Goal: Task Accomplishment & Management: Use online tool/utility

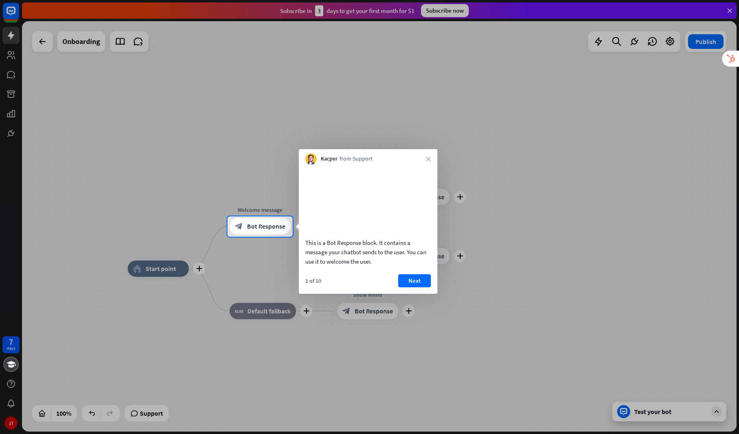
click at [712, 26] on div at bounding box center [369, 108] width 739 height 216
click at [416, 287] on button "Next" at bounding box center [414, 280] width 33 height 13
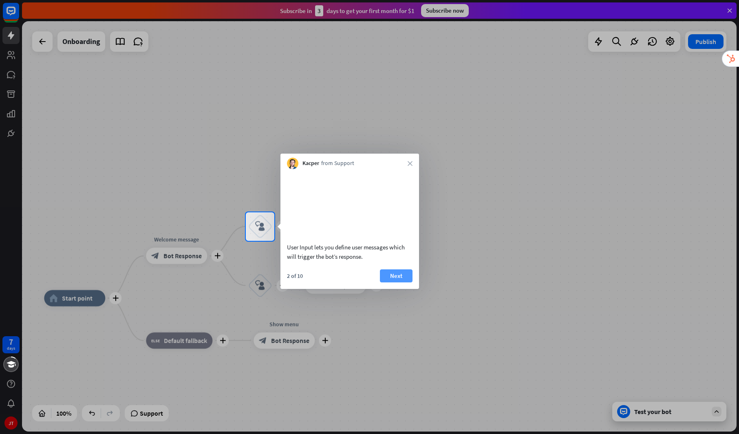
click at [396, 282] on button "Next" at bounding box center [396, 275] width 33 height 13
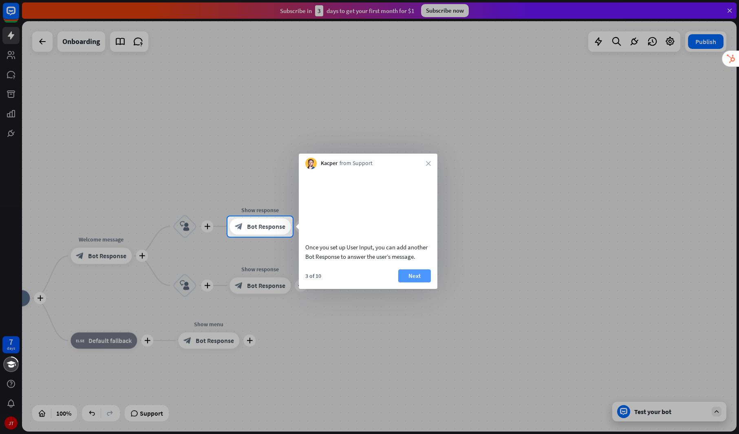
click at [413, 282] on button "Next" at bounding box center [414, 275] width 33 height 13
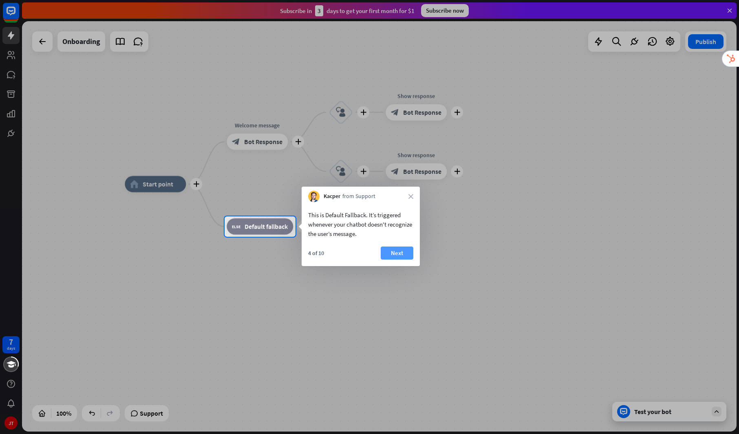
click at [398, 255] on button "Next" at bounding box center [397, 252] width 33 height 13
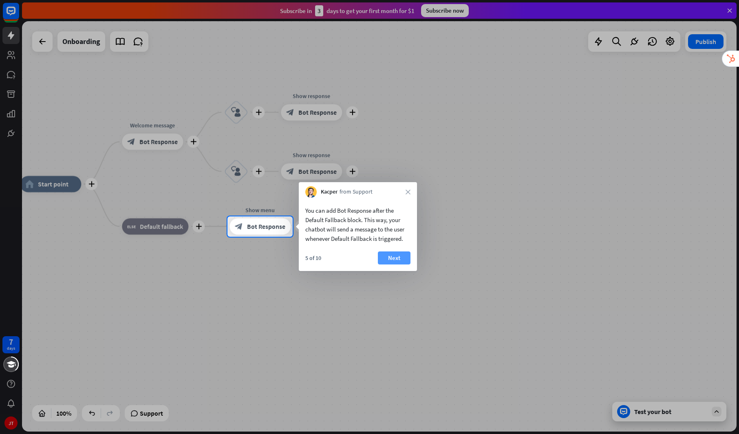
click at [393, 259] on button "Next" at bounding box center [394, 257] width 33 height 13
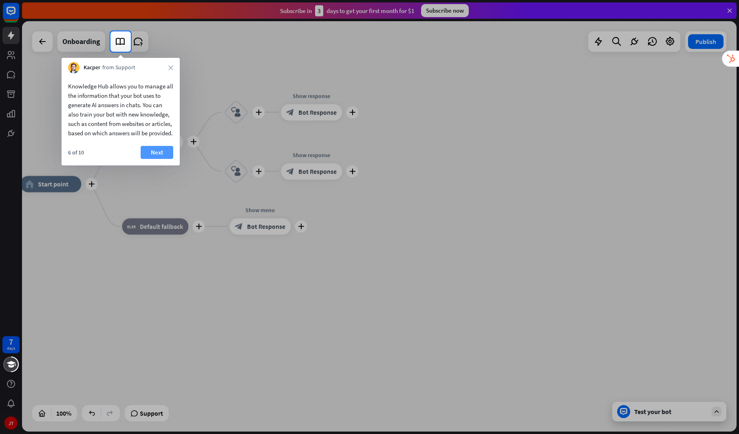
click at [154, 159] on button "Next" at bounding box center [157, 152] width 33 height 13
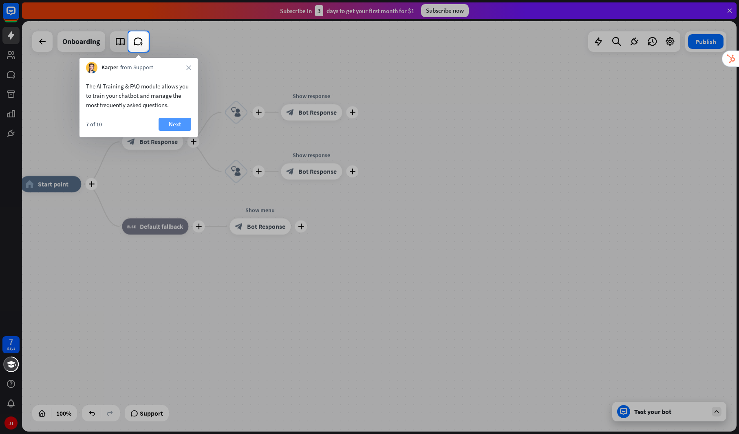
click at [171, 122] on button "Next" at bounding box center [174, 124] width 33 height 13
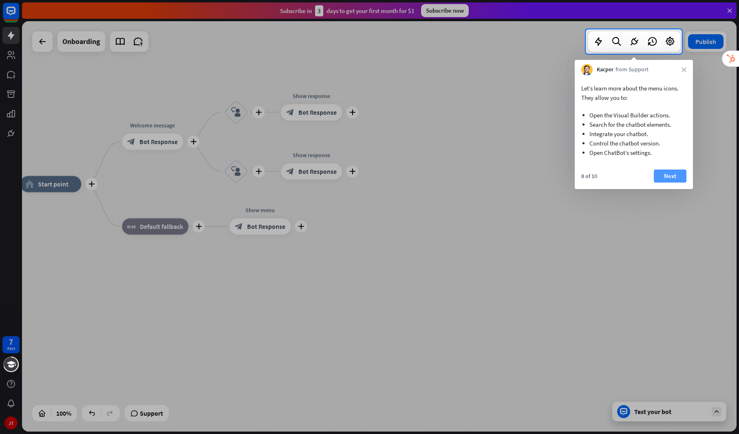
click at [671, 175] on button "Next" at bounding box center [669, 175] width 33 height 13
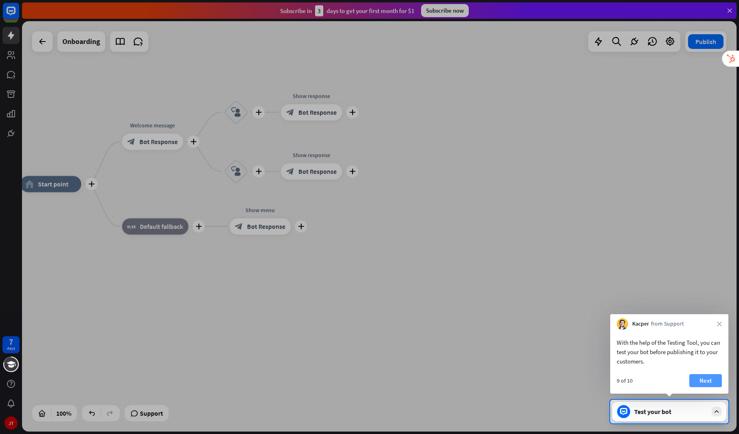
click at [702, 376] on button "Next" at bounding box center [705, 380] width 33 height 13
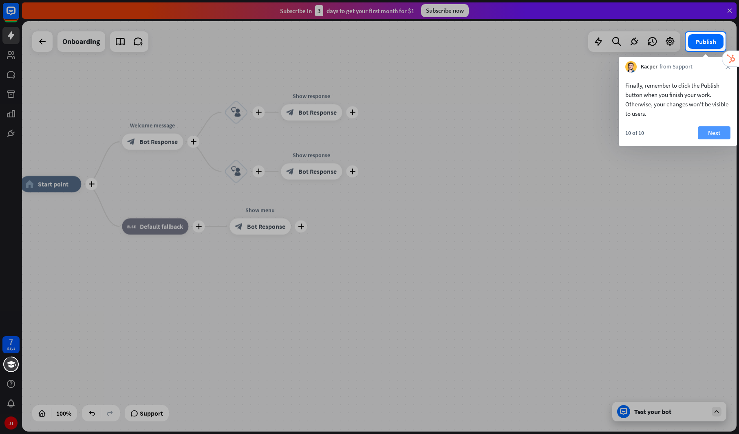
click at [716, 128] on button "Next" at bounding box center [713, 132] width 33 height 13
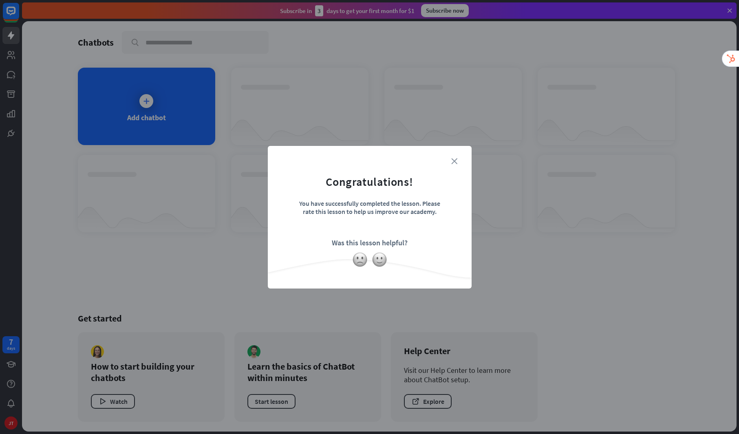
click at [453, 161] on icon "close" at bounding box center [454, 161] width 6 height 6
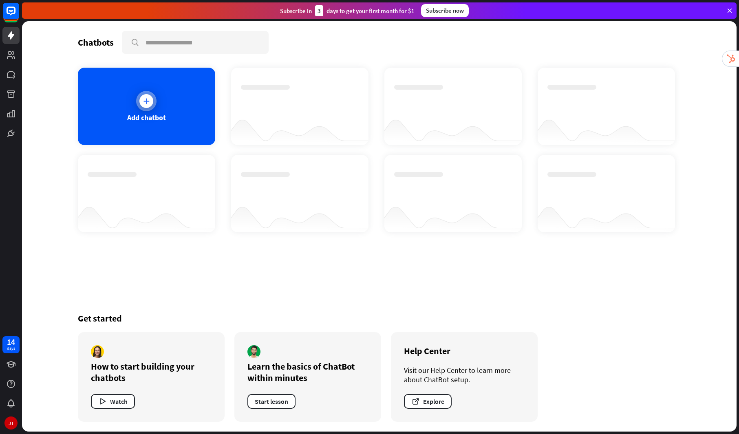
click at [149, 105] on div at bounding box center [146, 101] width 14 height 14
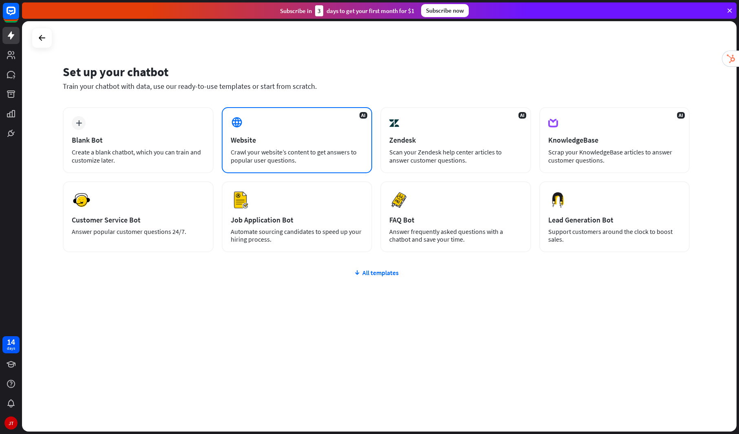
click at [299, 146] on div "AI Website Crawl your website’s content to get answers to popular user question…" at bounding box center [297, 140] width 151 height 66
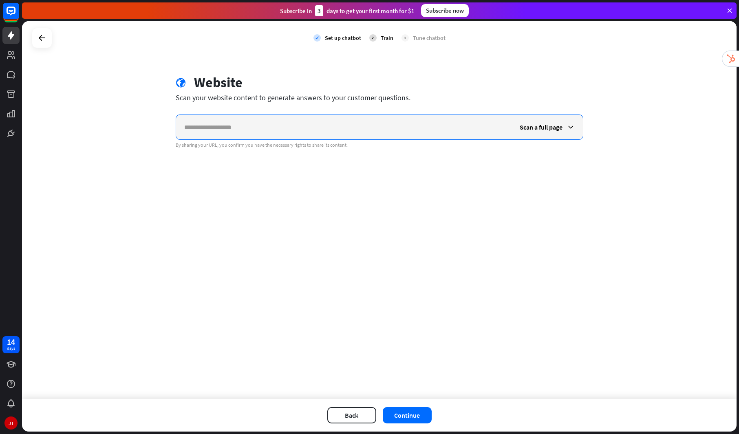
paste input "**********"
type input "**********"
click at [565, 127] on div "Scan a full page" at bounding box center [546, 127] width 71 height 24
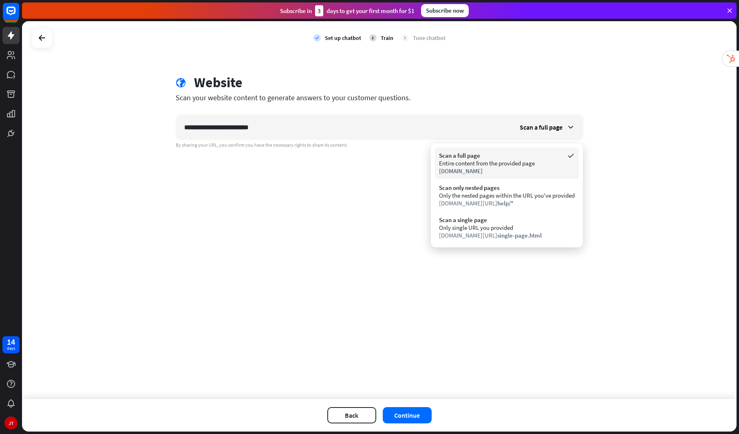
click at [497, 167] on div "[DOMAIN_NAME]" at bounding box center [507, 171] width 136 height 8
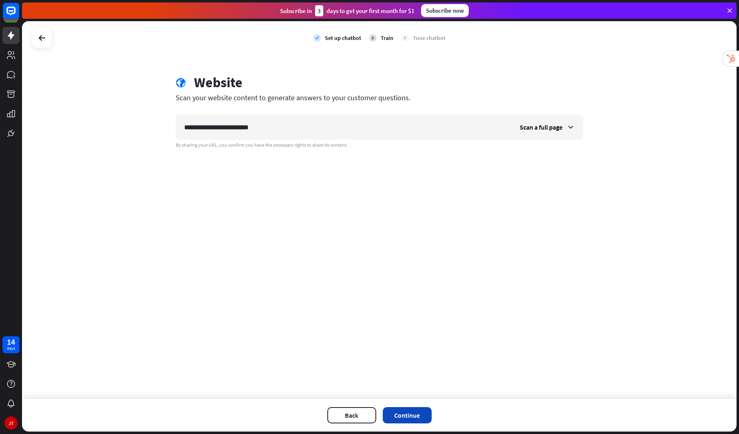
click at [409, 414] on button "Continue" at bounding box center [407, 415] width 49 height 16
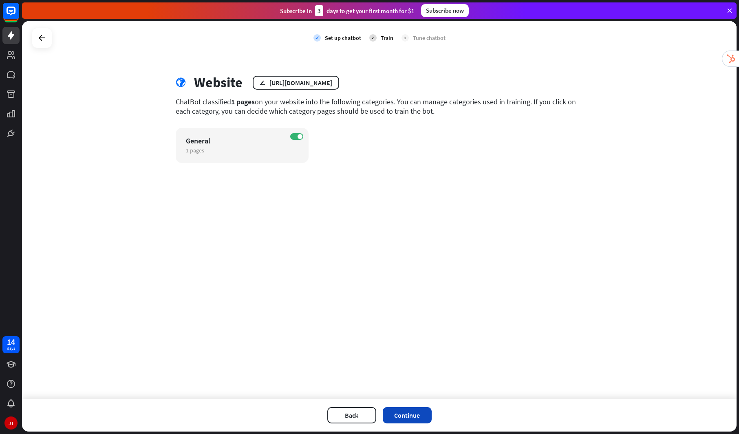
click at [409, 418] on button "Continue" at bounding box center [407, 415] width 49 height 16
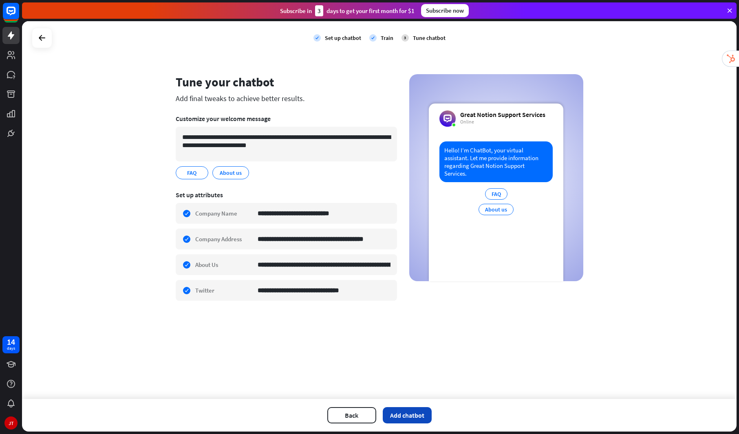
click at [407, 419] on button "Add chatbot" at bounding box center [407, 415] width 49 height 16
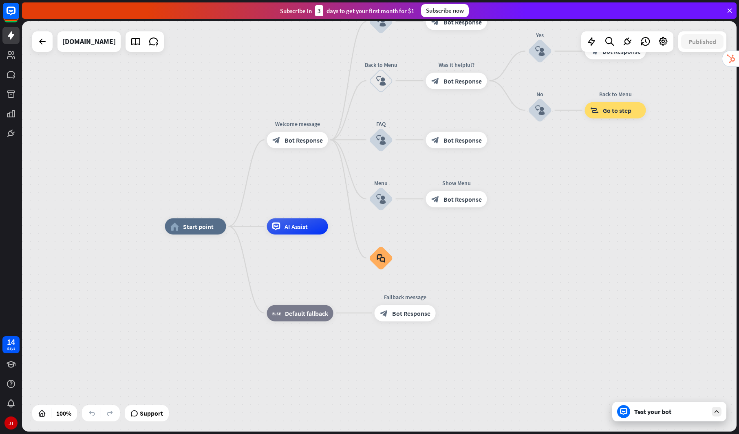
click at [662, 414] on div "Test your bot" at bounding box center [670, 411] width 73 height 8
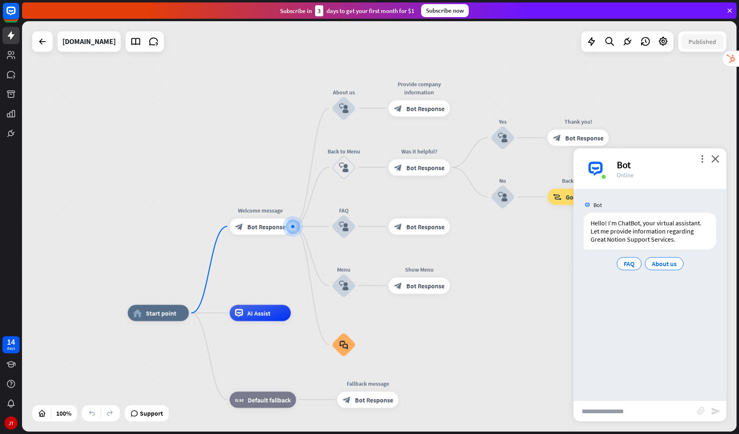
click at [662, 414] on input "text" at bounding box center [634, 411] width 123 height 20
type input "**********"
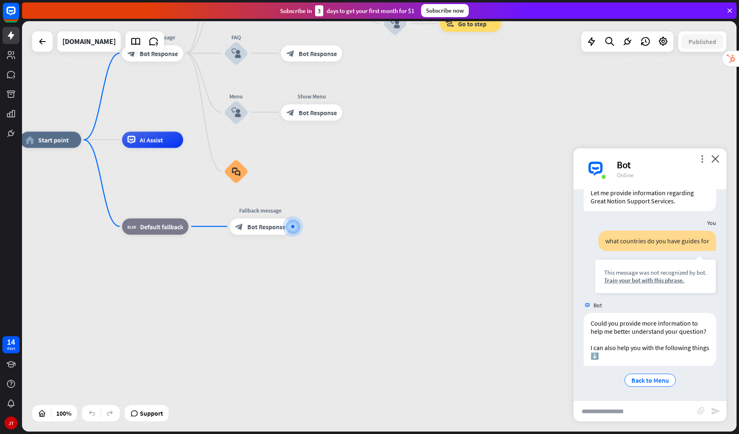
scroll to position [46, 0]
click at [149, 139] on span "AI Assist" at bounding box center [150, 140] width 23 height 8
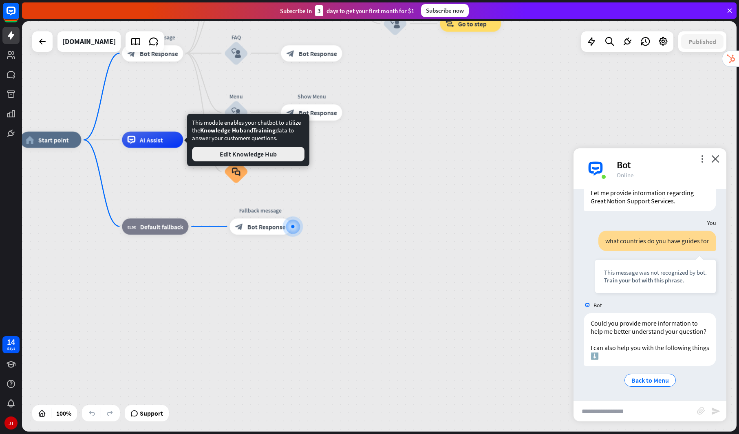
click at [232, 156] on button "Edit Knowledge Hub" at bounding box center [248, 154] width 112 height 15
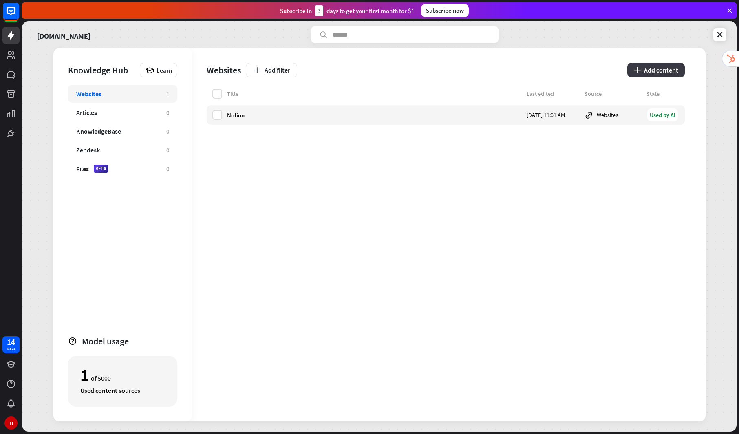
click at [665, 69] on button "plus Add content" at bounding box center [655, 70] width 57 height 15
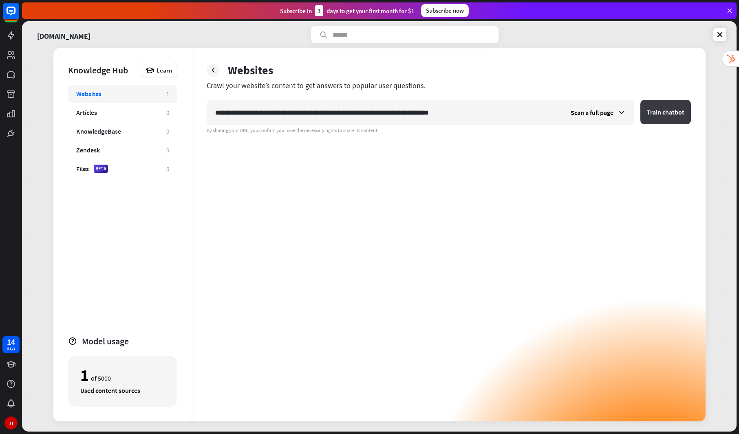
type input "**********"
click at [672, 111] on button "Train chatbot" at bounding box center [665, 112] width 51 height 24
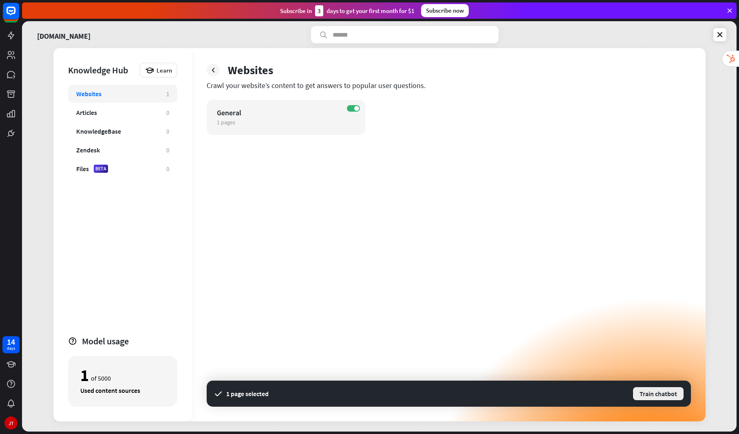
click at [649, 394] on button "Train chatbot" at bounding box center [658, 393] width 52 height 15
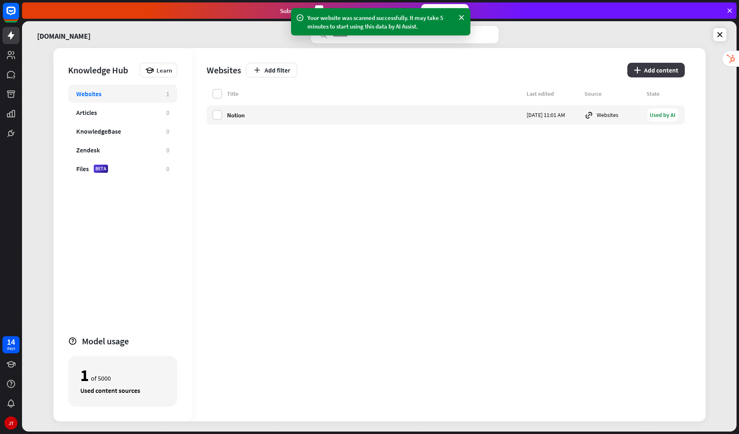
click at [659, 68] on button "plus Add content" at bounding box center [655, 70] width 57 height 15
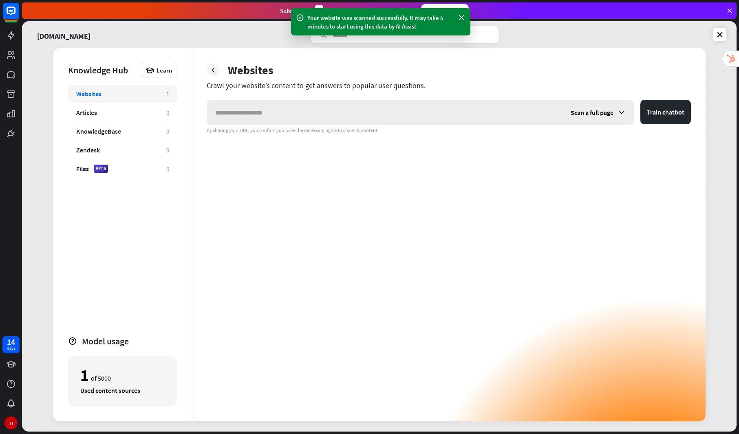
click at [614, 112] on div "Scan a full page" at bounding box center [597, 112] width 71 height 24
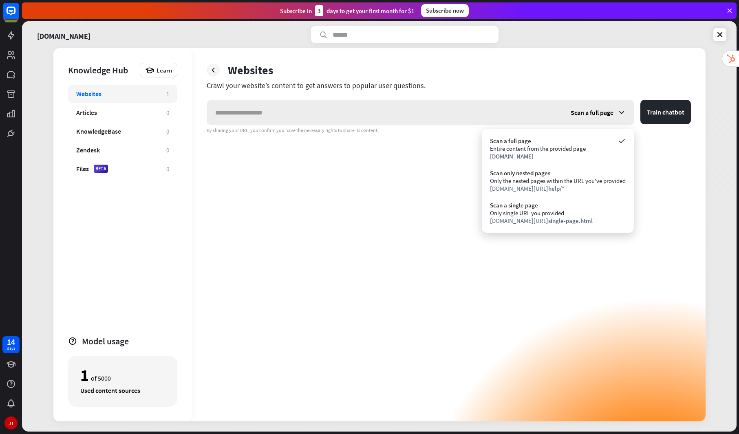
click at [614, 112] on div "Scan a full page" at bounding box center [597, 112] width 71 height 24
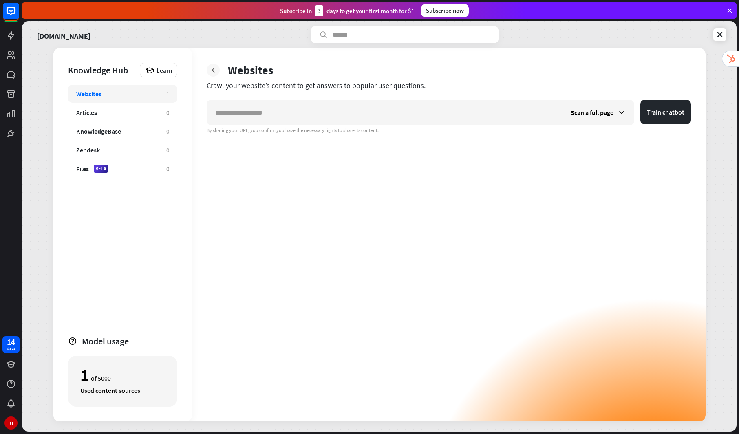
click at [215, 72] on icon at bounding box center [213, 70] width 8 height 8
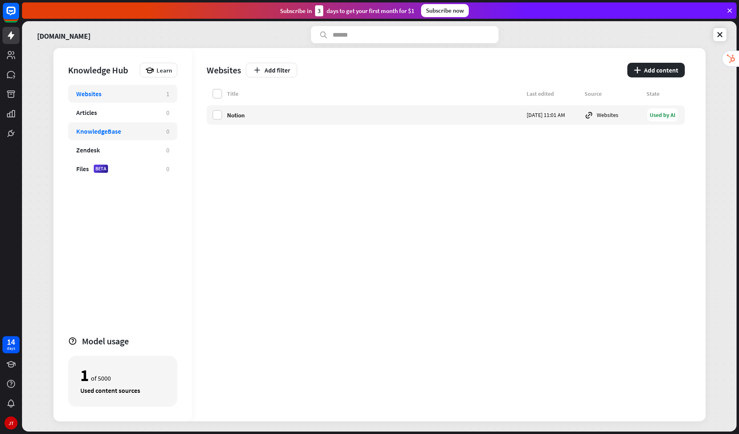
click at [123, 131] on div "KnowledgeBase" at bounding box center [117, 131] width 82 height 8
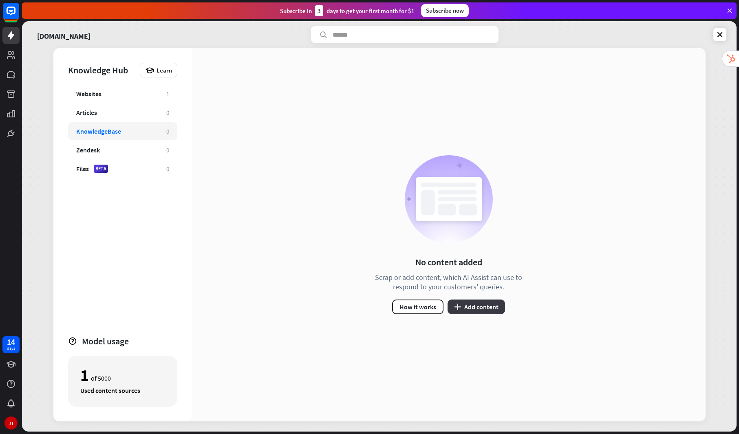
click at [480, 303] on button "plus Add content" at bounding box center [475, 306] width 57 height 15
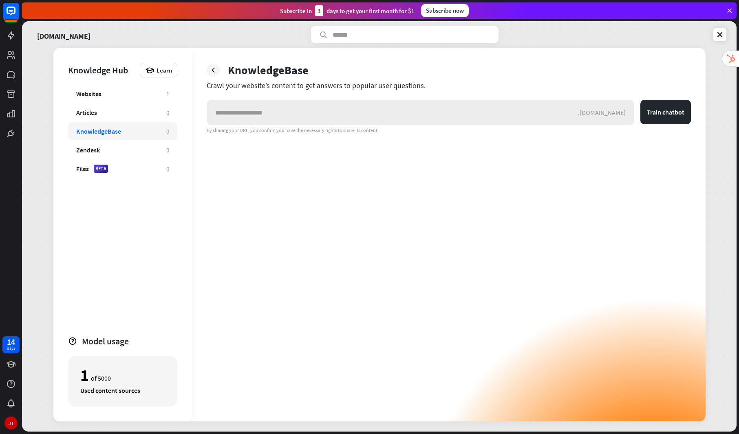
click at [297, 106] on input "text" at bounding box center [392, 112] width 371 height 24
drag, startPoint x: 288, startPoint y: 114, endPoint x: 571, endPoint y: 117, distance: 282.8
click at [570, 118] on input "**********" at bounding box center [392, 112] width 371 height 24
type input "**********"
click at [681, 110] on button "Train chatbot" at bounding box center [665, 112] width 51 height 24
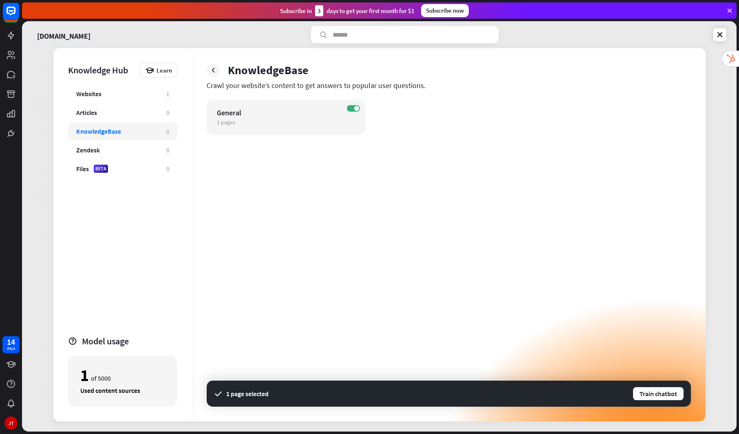
click at [97, 132] on div "KnowledgeBase" at bounding box center [98, 131] width 45 height 8
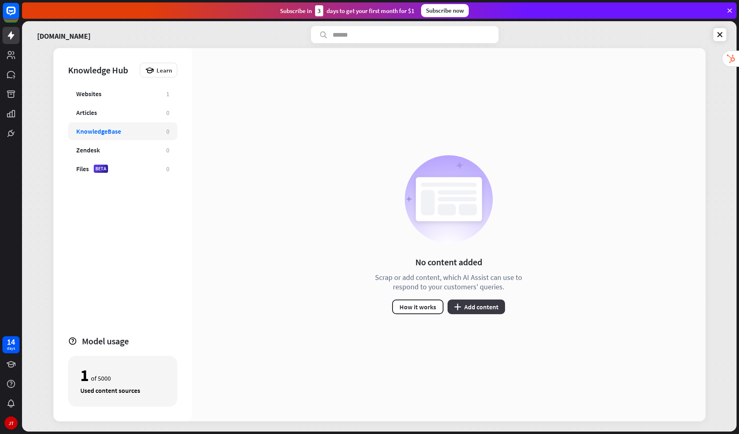
click at [474, 306] on button "plus Add content" at bounding box center [475, 306] width 57 height 15
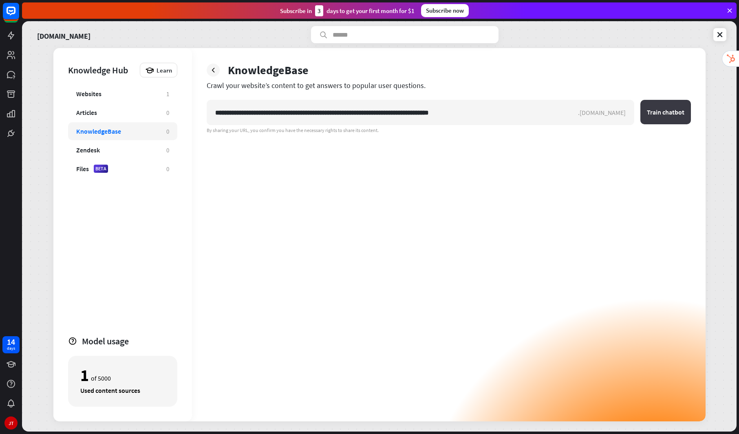
type input "**********"
click at [662, 110] on button "Train chatbot" at bounding box center [665, 112] width 51 height 24
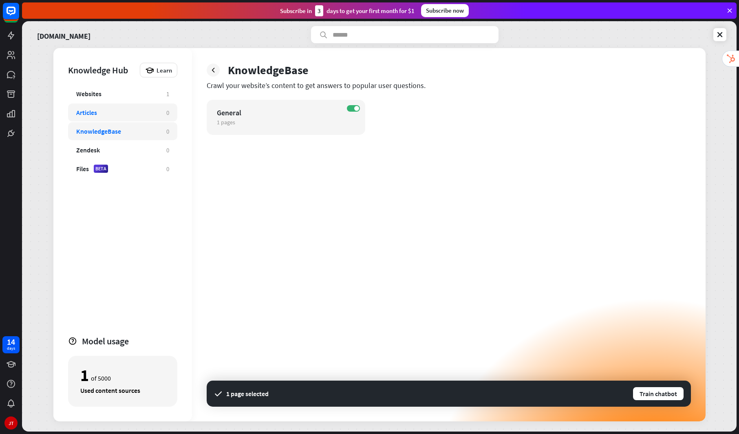
click at [97, 113] on div "Articles" at bounding box center [86, 112] width 21 height 8
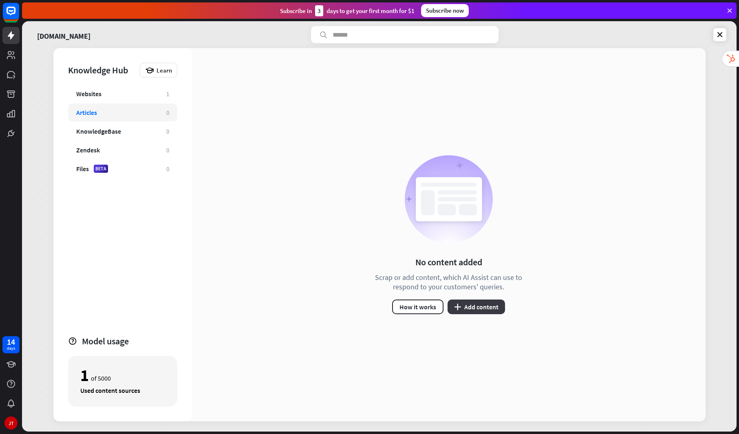
click at [469, 304] on button "plus Add content" at bounding box center [475, 306] width 57 height 15
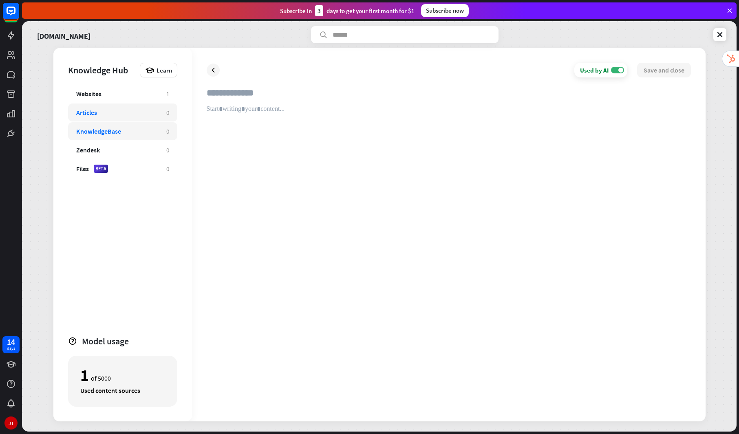
click at [110, 131] on div "KnowledgeBase" at bounding box center [98, 131] width 45 height 8
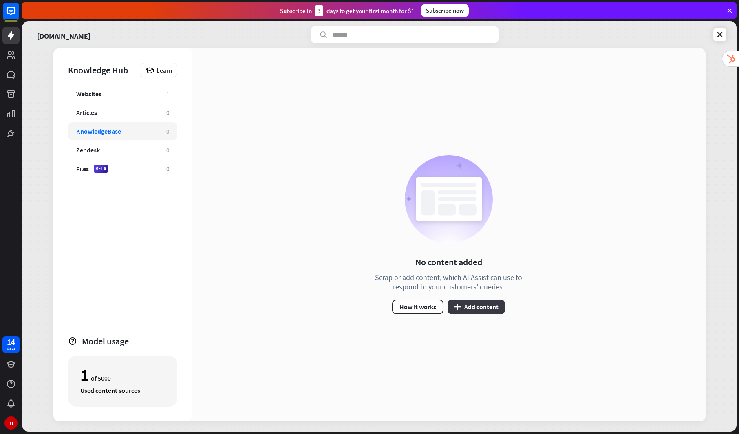
click at [483, 307] on button "plus Add content" at bounding box center [475, 306] width 57 height 15
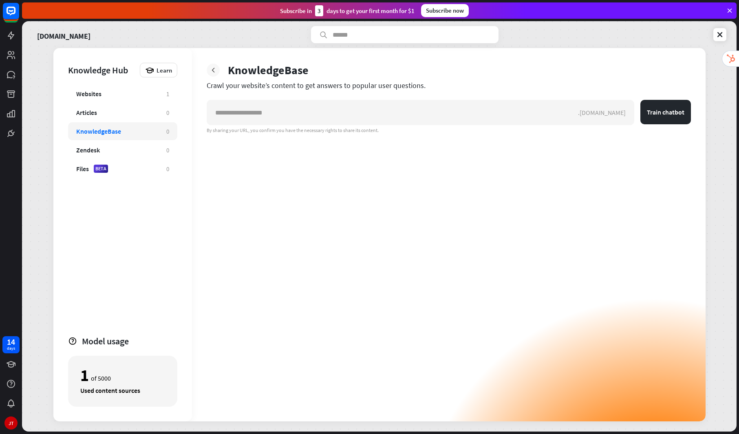
click at [212, 72] on icon at bounding box center [213, 70] width 8 height 8
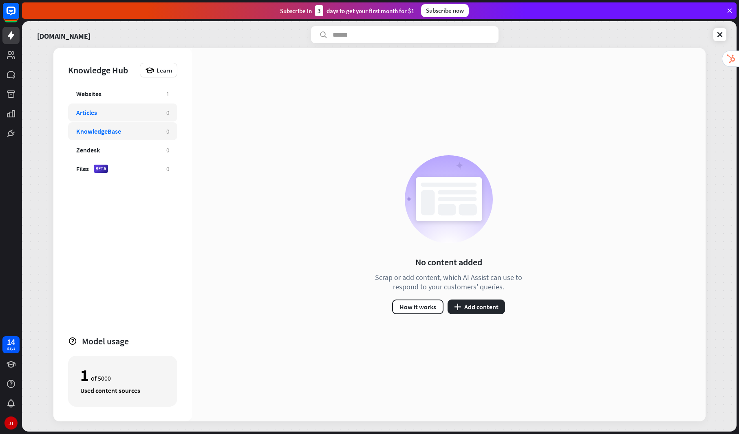
click at [123, 116] on div "Articles" at bounding box center [117, 112] width 82 height 8
click at [122, 114] on div "Articles" at bounding box center [117, 112] width 82 height 8
click at [474, 310] on button "plus Add content" at bounding box center [475, 306] width 57 height 15
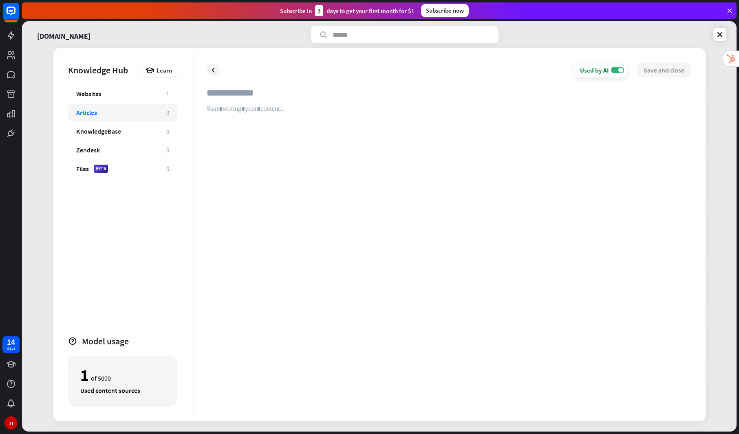
click at [100, 116] on div "Articles" at bounding box center [117, 112] width 82 height 8
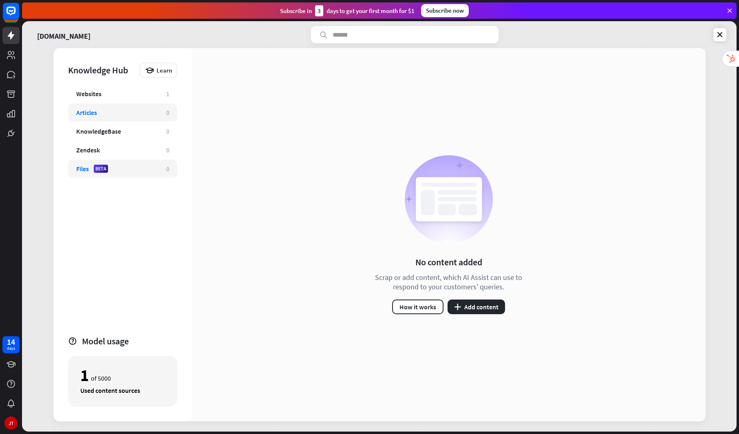
click at [88, 165] on div "Files" at bounding box center [82, 169] width 13 height 8
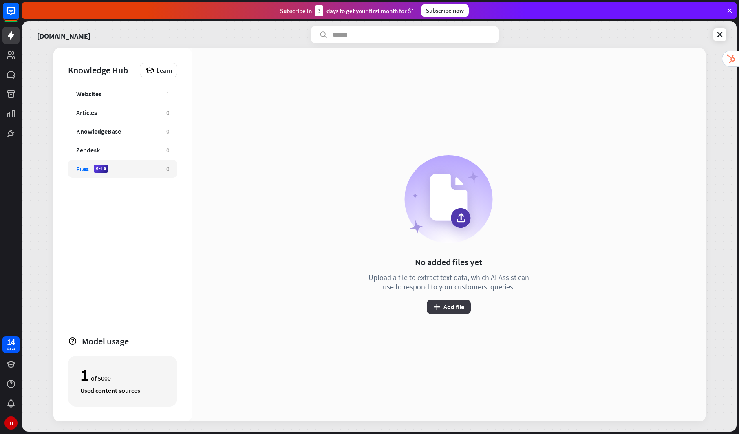
click at [449, 305] on button "plus Add file" at bounding box center [449, 306] width 44 height 15
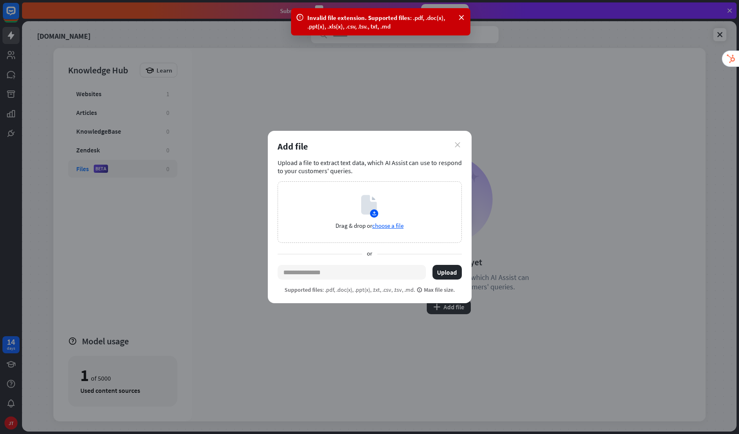
click at [455, 145] on icon "close" at bounding box center [457, 144] width 5 height 5
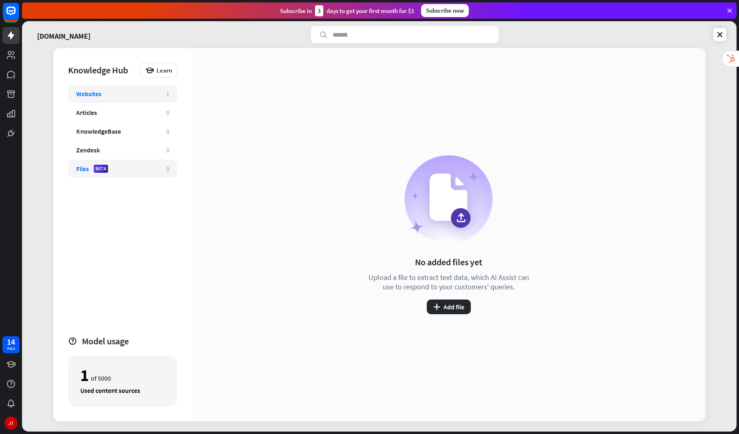
click at [87, 92] on div "Websites" at bounding box center [88, 94] width 25 height 8
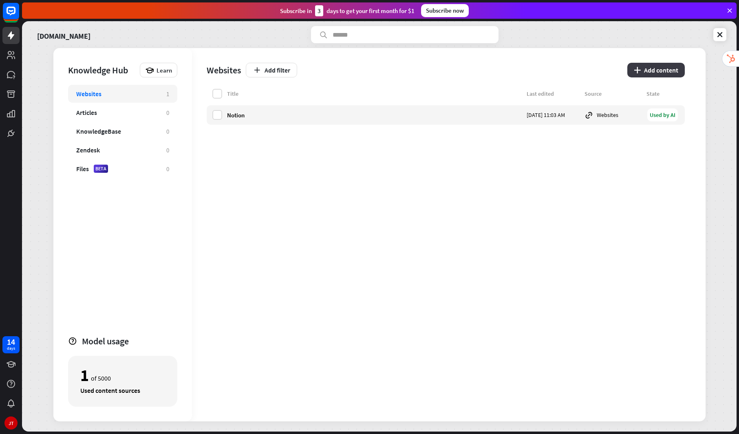
click at [662, 69] on button "plus Add content" at bounding box center [655, 70] width 57 height 15
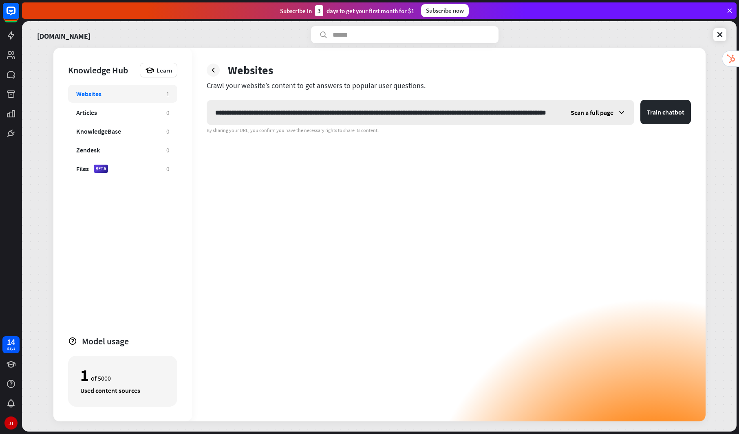
scroll to position [0, 93]
type input "**********"
click at [664, 112] on button "Train chatbot" at bounding box center [665, 112] width 51 height 24
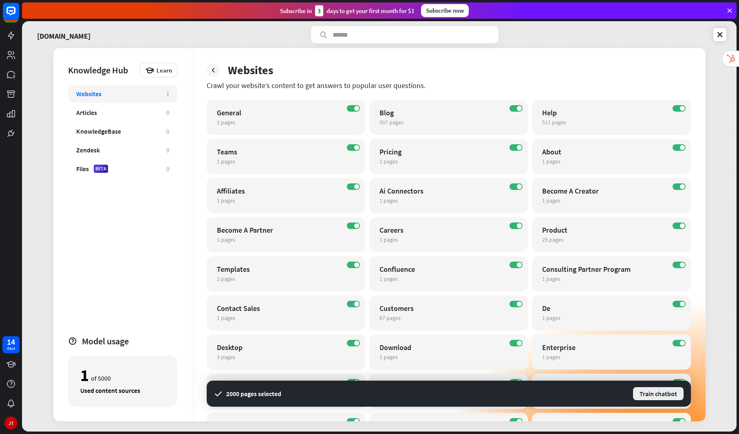
click at [660, 393] on button "Train chatbot" at bounding box center [658, 393] width 52 height 15
